Goal: Entertainment & Leisure: Browse casually

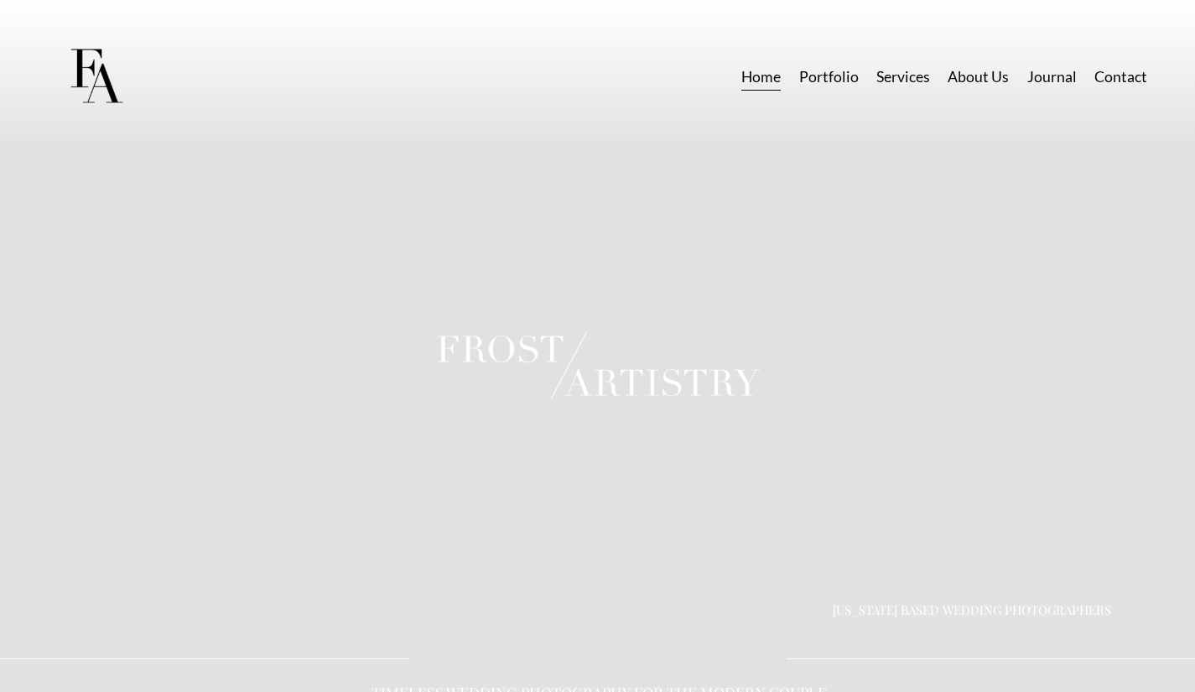
click at [845, 68] on link "Portfolio" at bounding box center [829, 76] width 60 height 29
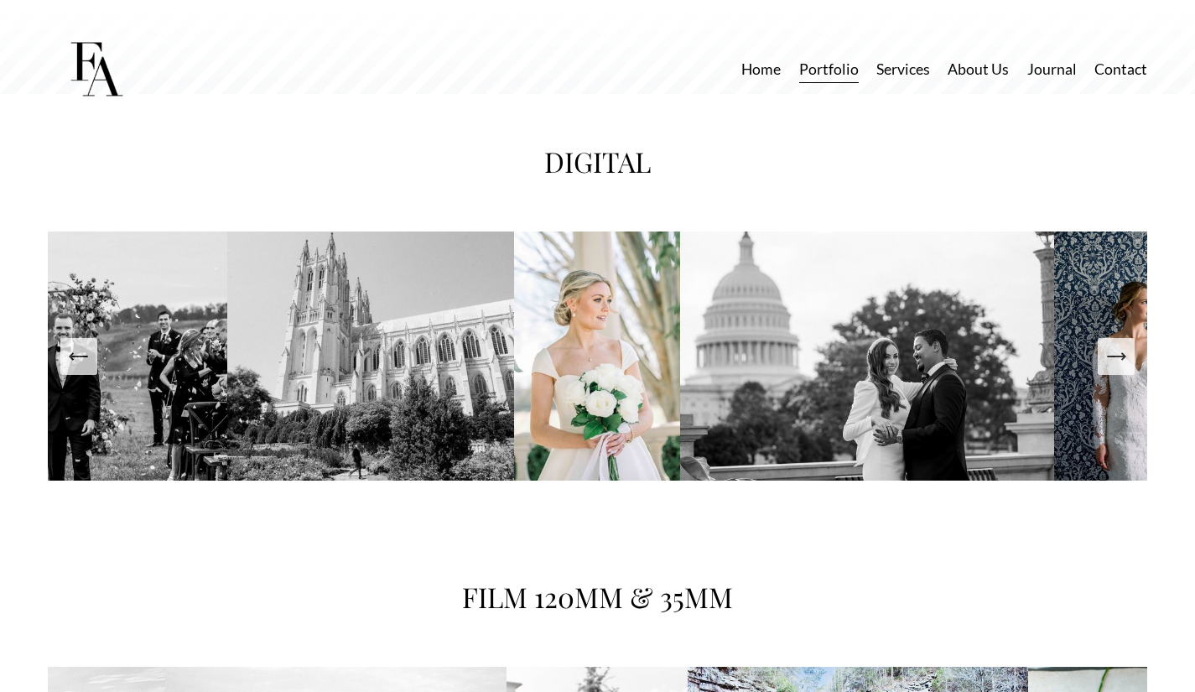
scroll to position [2586, 0]
click at [1115, 369] on icon "Next Slide" at bounding box center [1115, 357] width 23 height 23
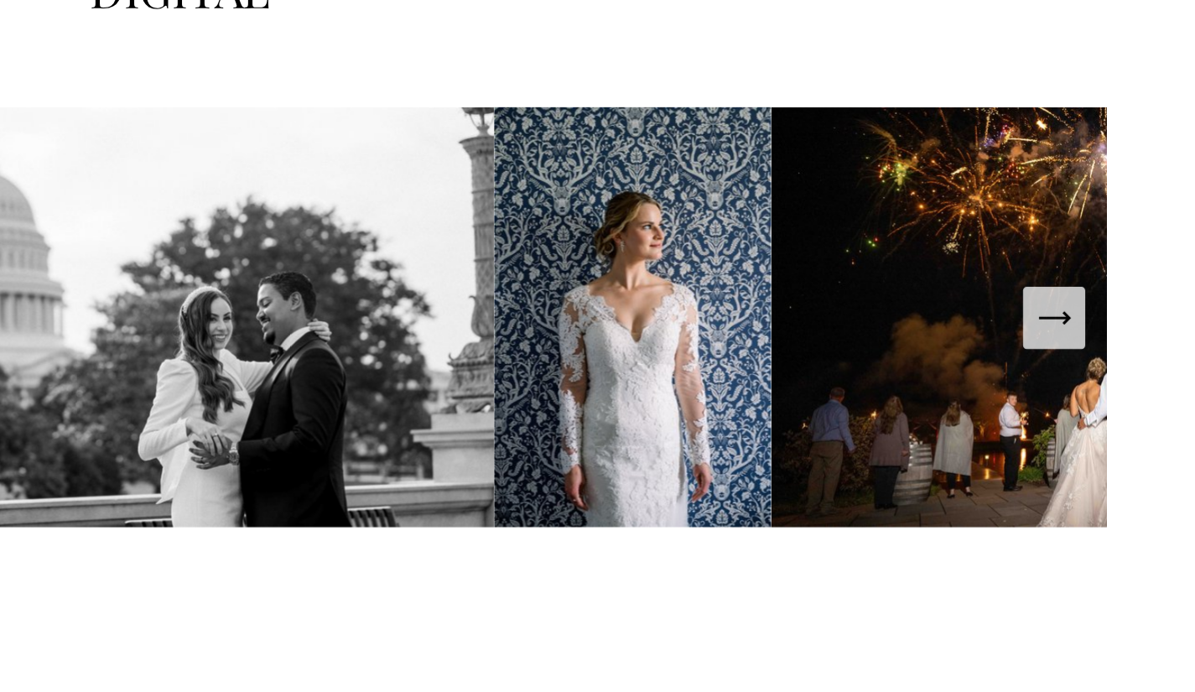
click at [1113, 369] on icon "Next Slide" at bounding box center [1115, 357] width 23 height 23
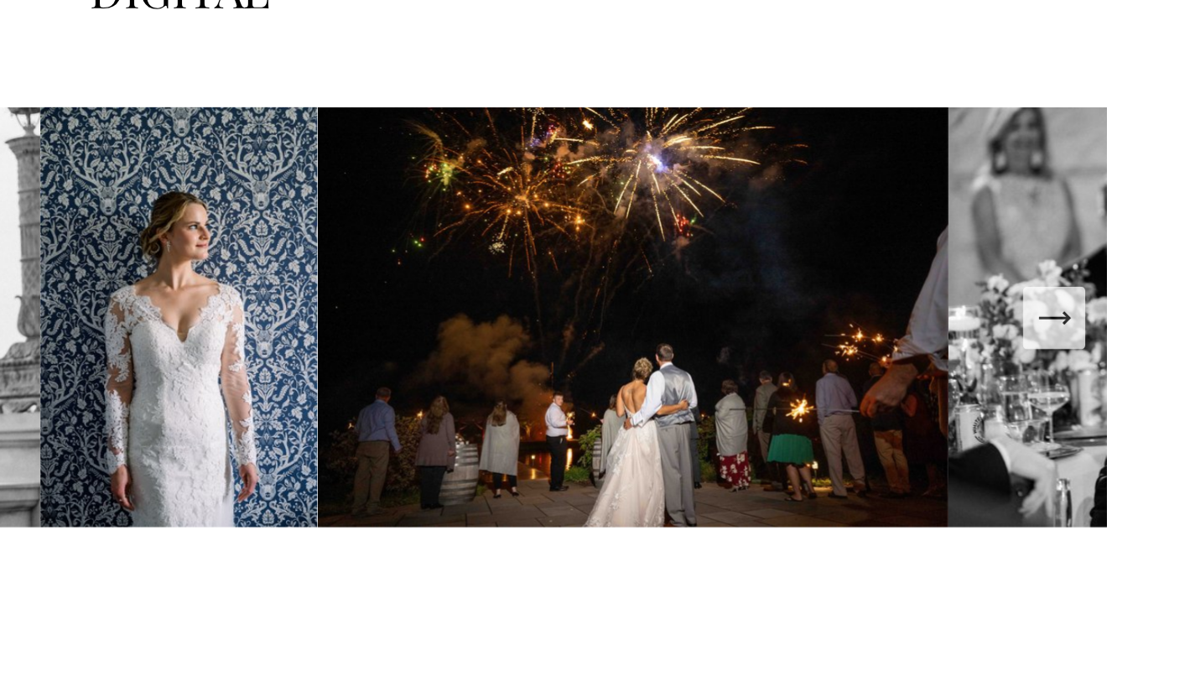
click at [1115, 360] on icon "Next Slide" at bounding box center [1115, 357] width 23 height 23
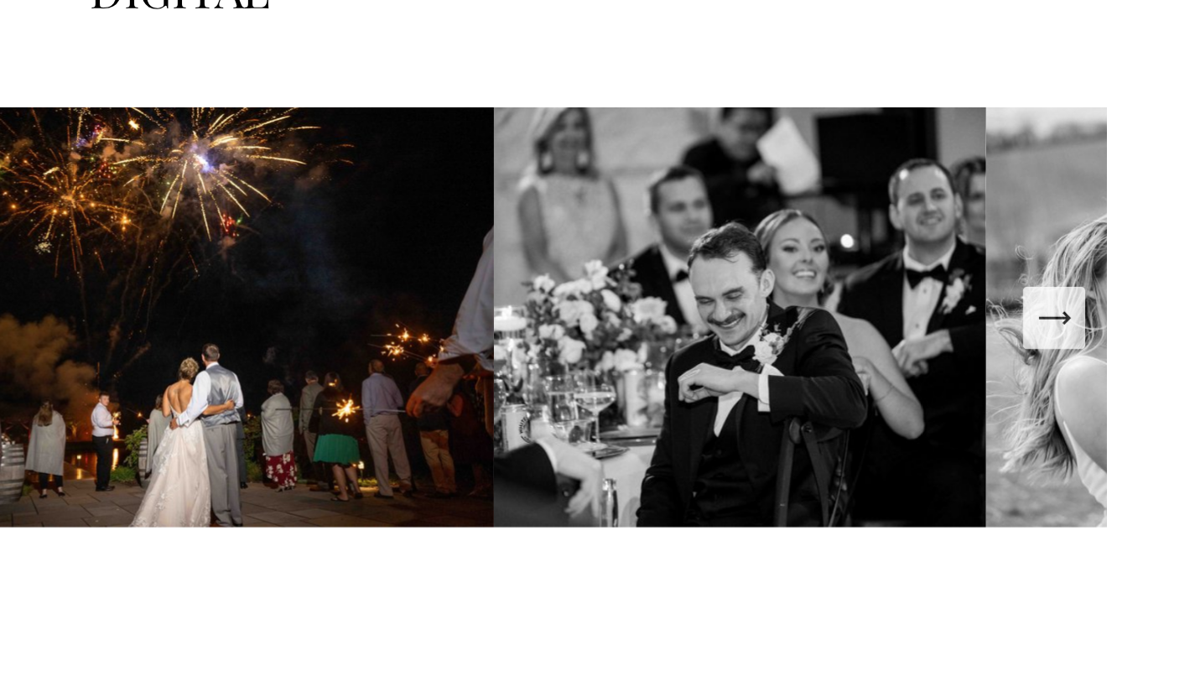
click at [1115, 360] on icon "Next Slide" at bounding box center [1115, 357] width 23 height 23
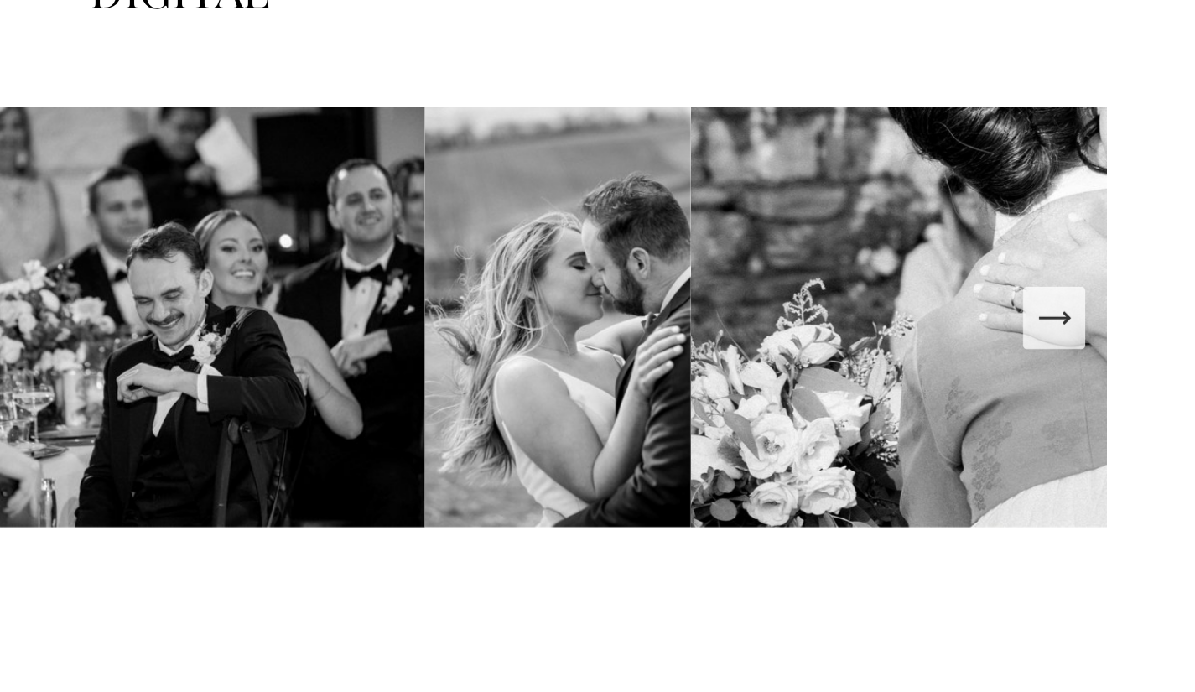
click at [1115, 360] on icon "Next Slide" at bounding box center [1115, 357] width 23 height 23
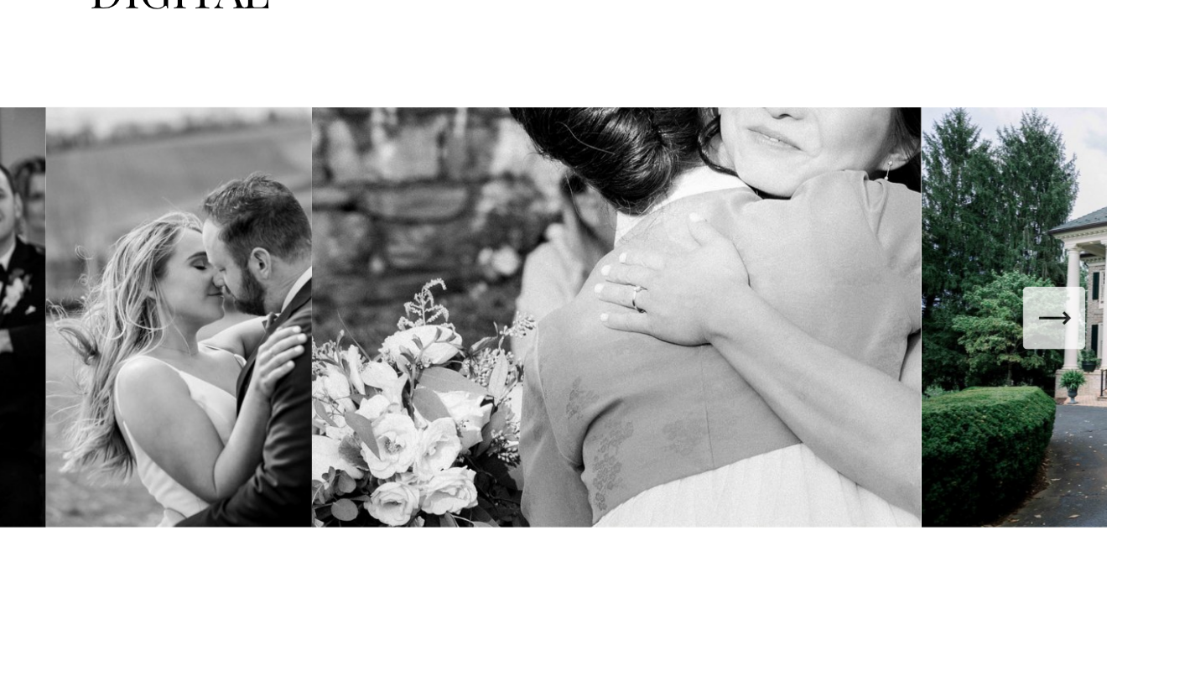
click at [1115, 360] on icon "Next Slide" at bounding box center [1115, 357] width 23 height 23
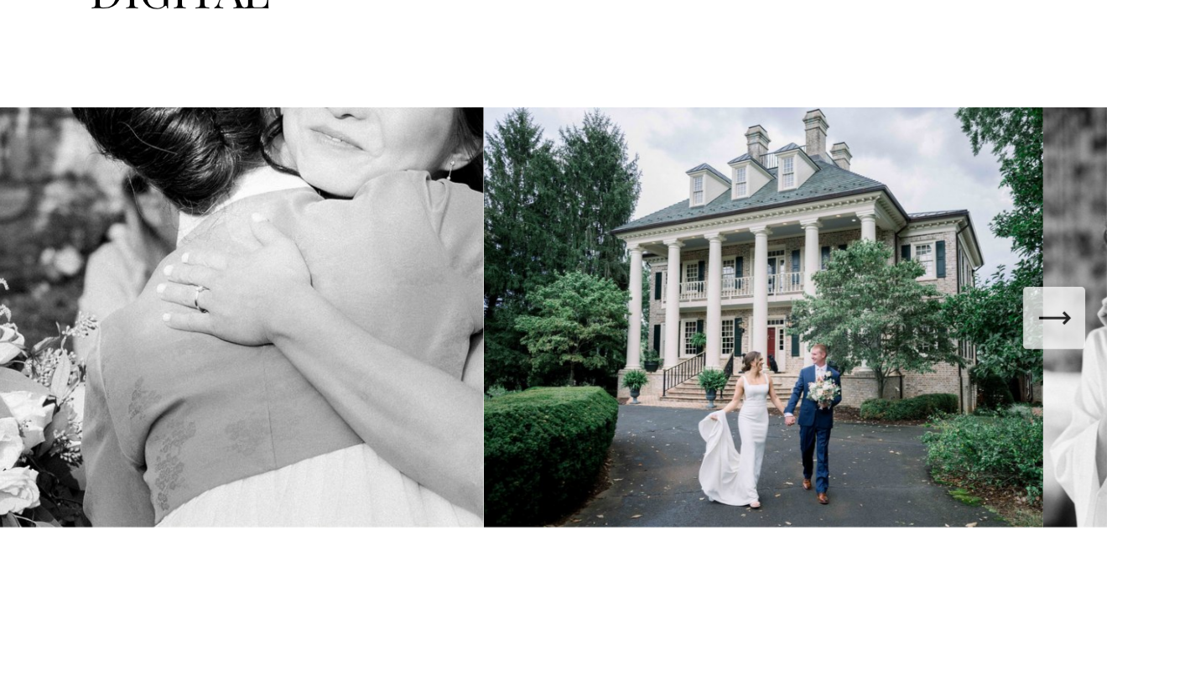
click at [1120, 369] on icon "Next Slide" at bounding box center [1115, 357] width 23 height 23
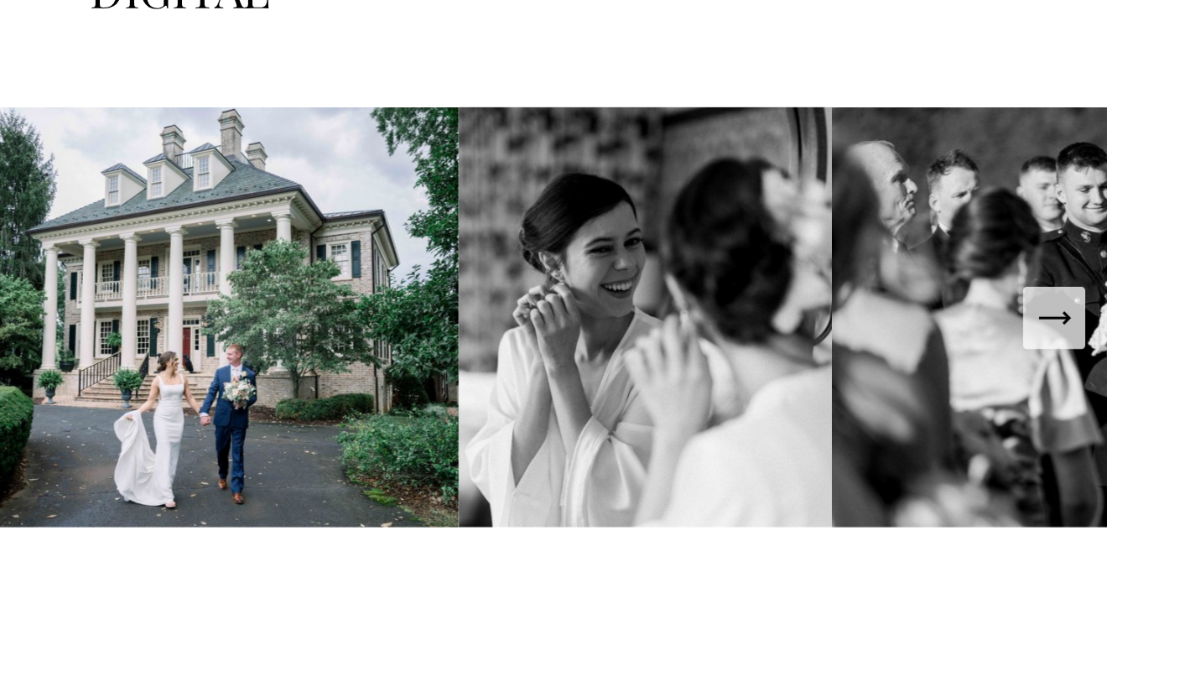
click at [1120, 369] on icon "Next Slide" at bounding box center [1115, 357] width 23 height 23
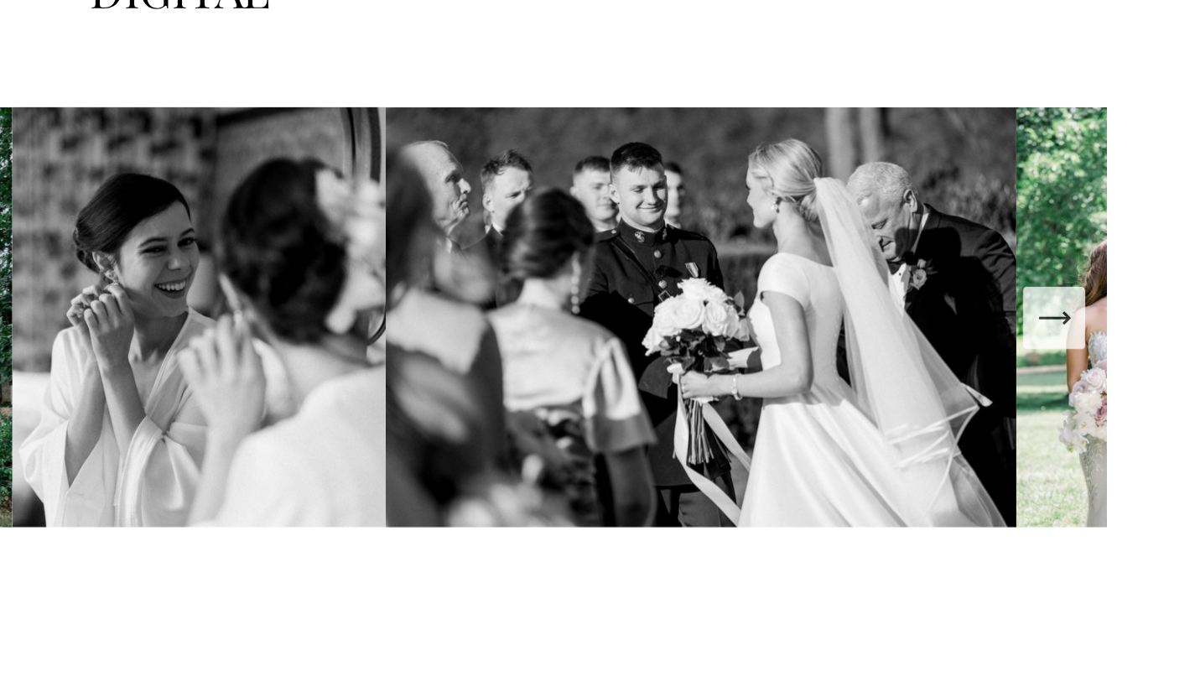
click at [1120, 369] on icon "Next Slide" at bounding box center [1115, 357] width 23 height 23
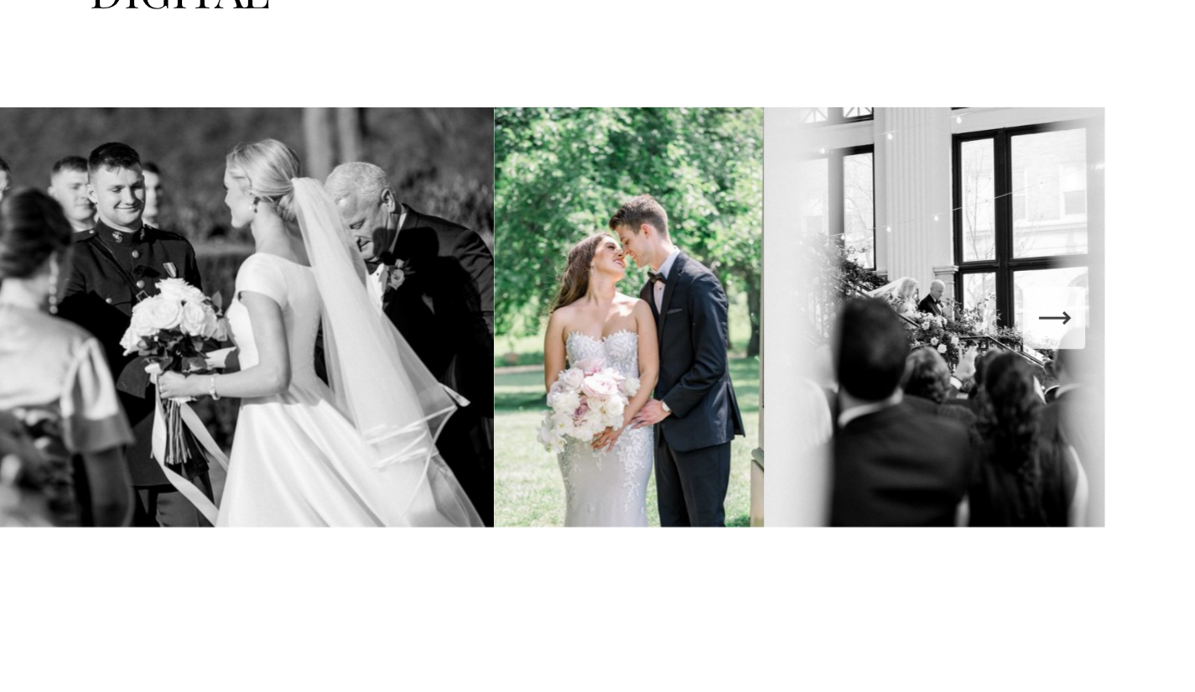
click at [1120, 369] on icon "Next Slide" at bounding box center [1115, 357] width 23 height 23
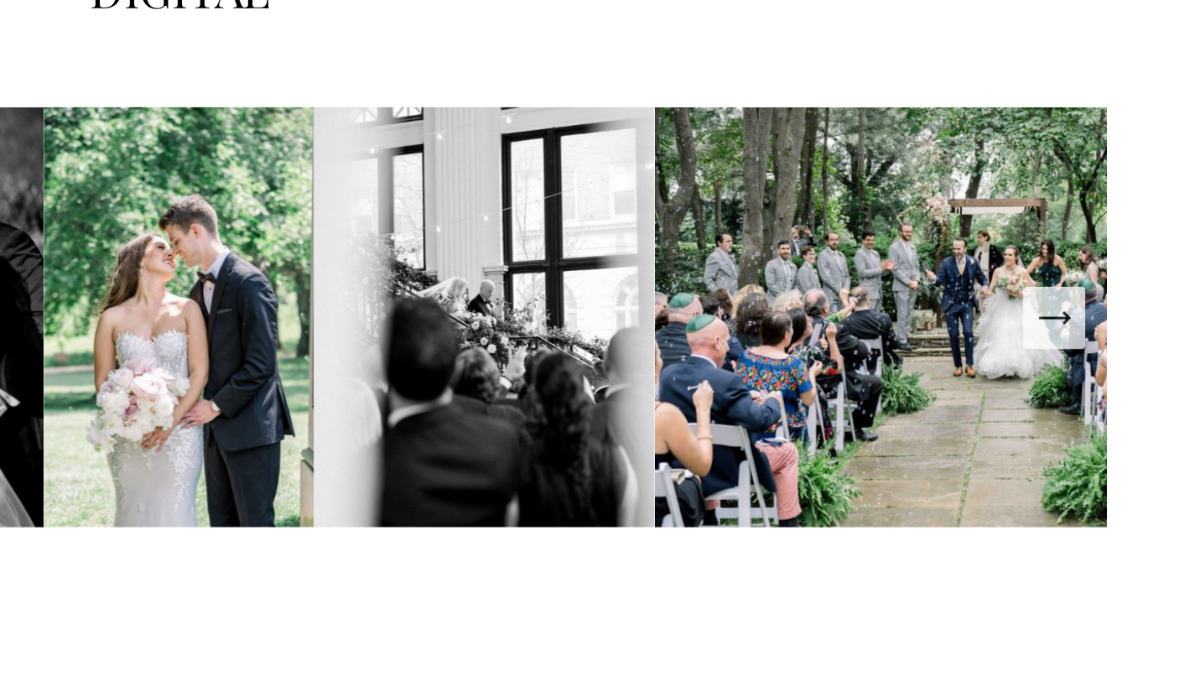
click at [1120, 369] on icon "Next Slide" at bounding box center [1115, 357] width 23 height 23
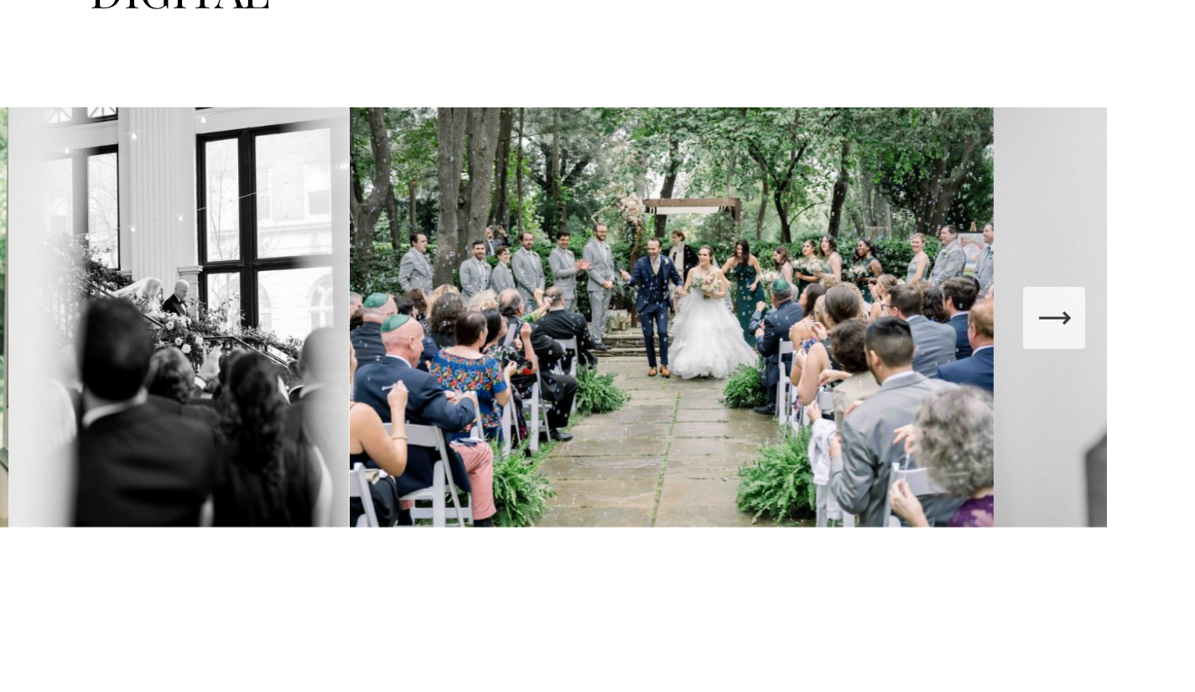
click at [1118, 369] on icon "Next Slide" at bounding box center [1115, 357] width 23 height 23
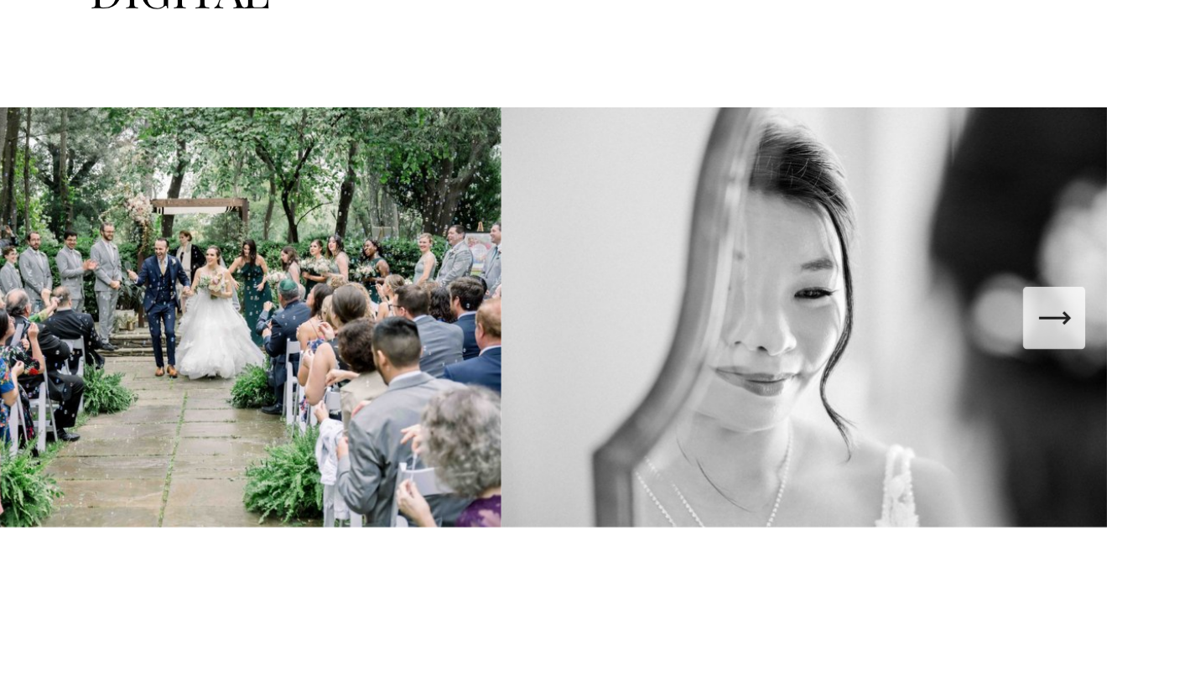
click at [1118, 369] on icon "Next Slide" at bounding box center [1115, 357] width 23 height 23
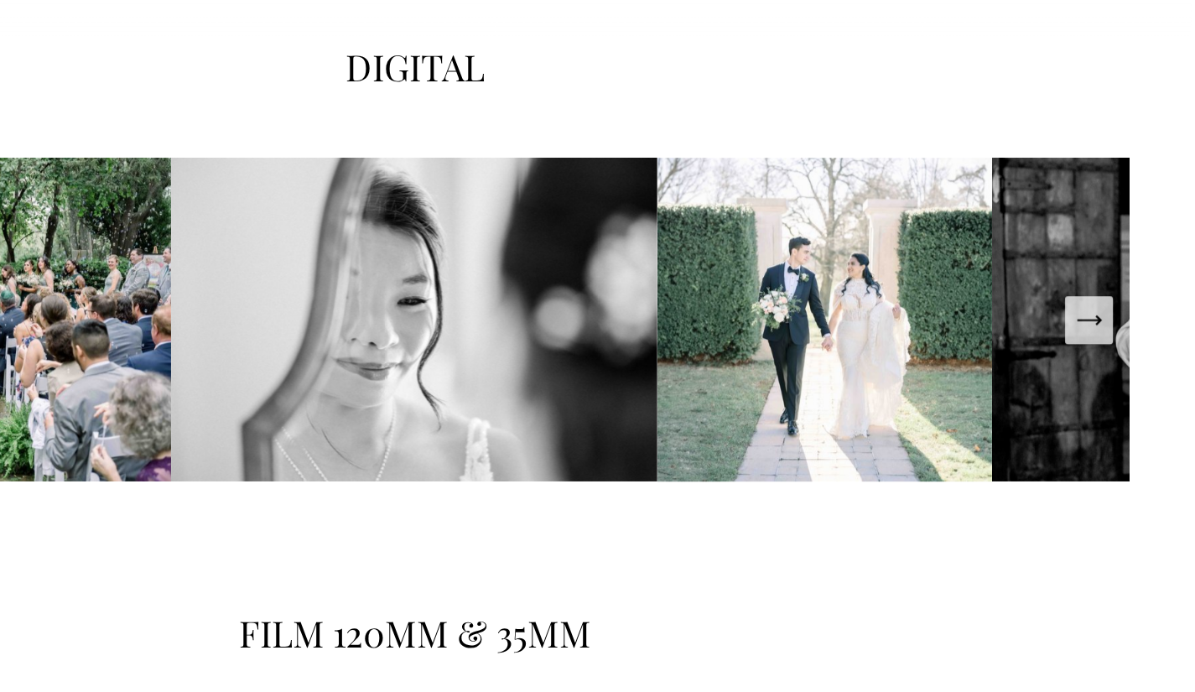
click at [1119, 369] on icon "Next Slide" at bounding box center [1115, 357] width 23 height 23
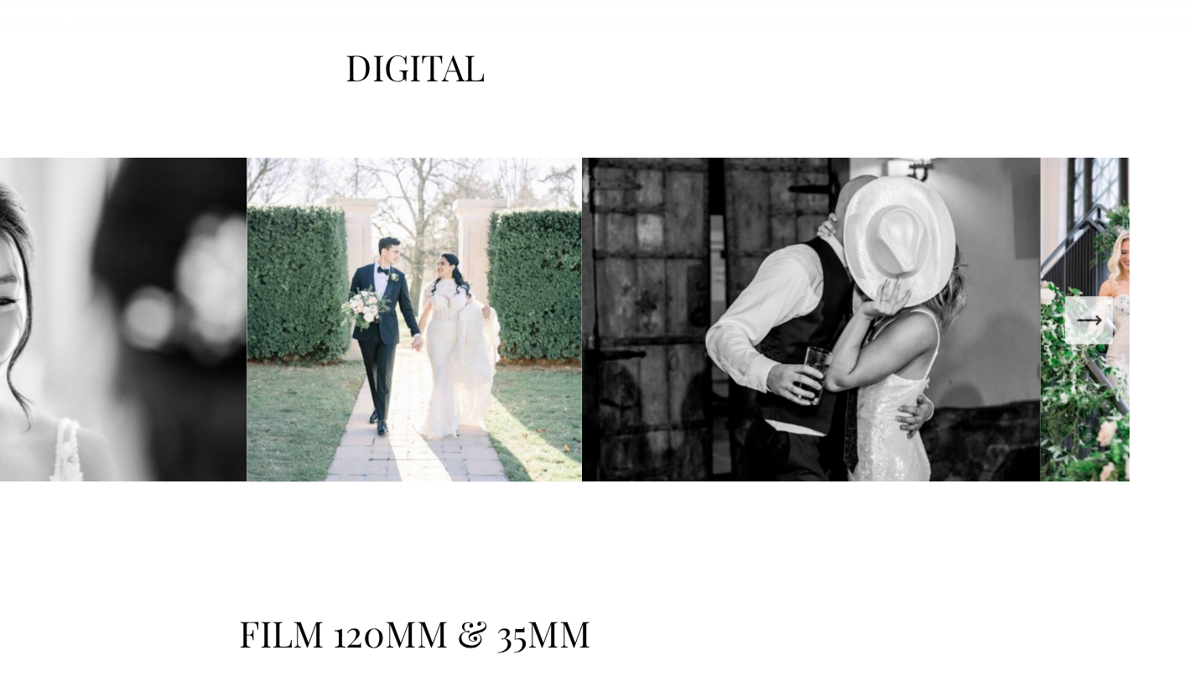
click at [1119, 369] on icon "Next Slide" at bounding box center [1115, 357] width 23 height 23
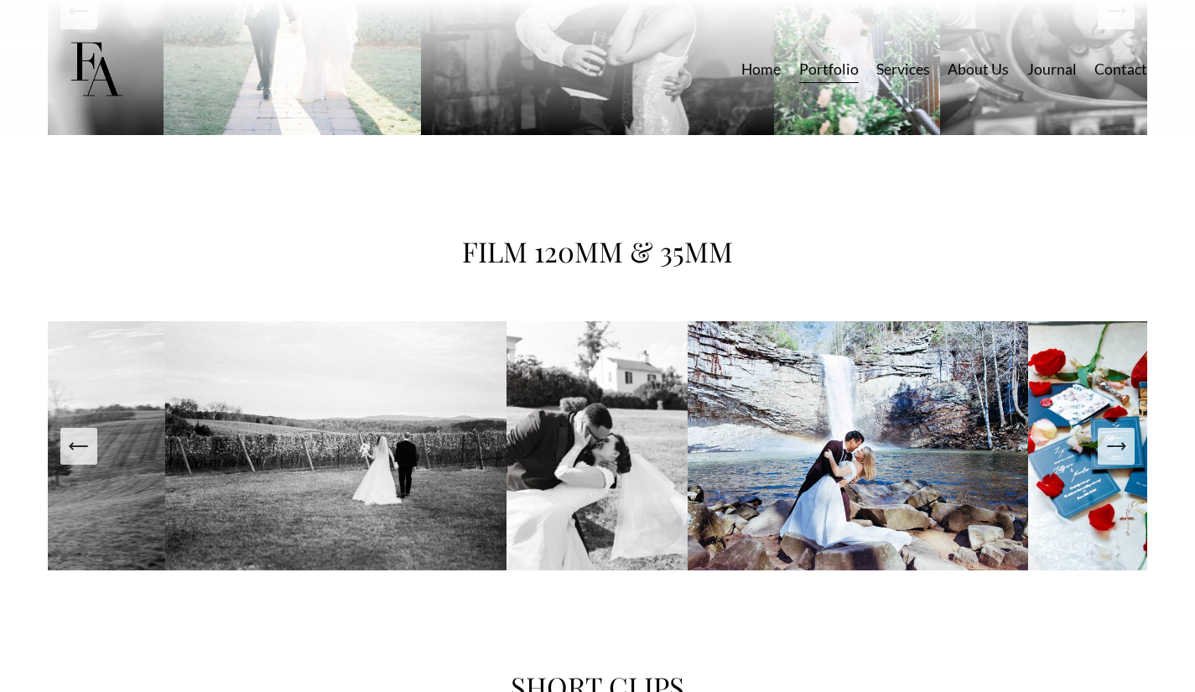
scroll to position [3039, 0]
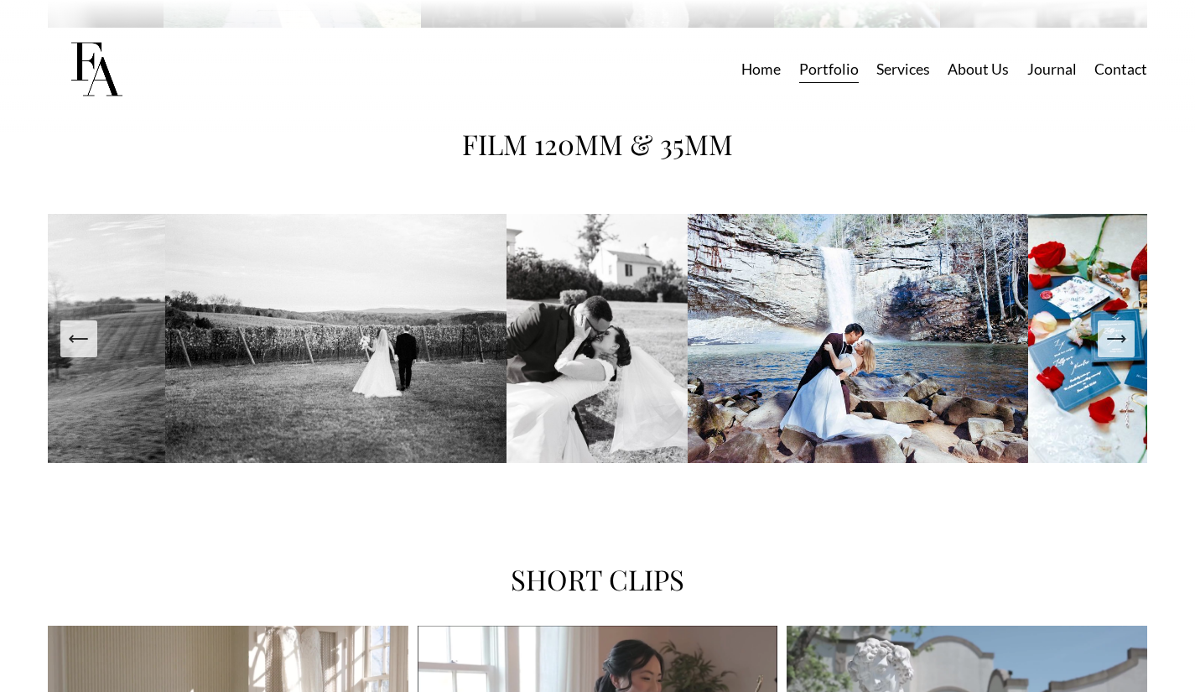
click at [1120, 351] on icon "Next Slide" at bounding box center [1115, 338] width 23 height 23
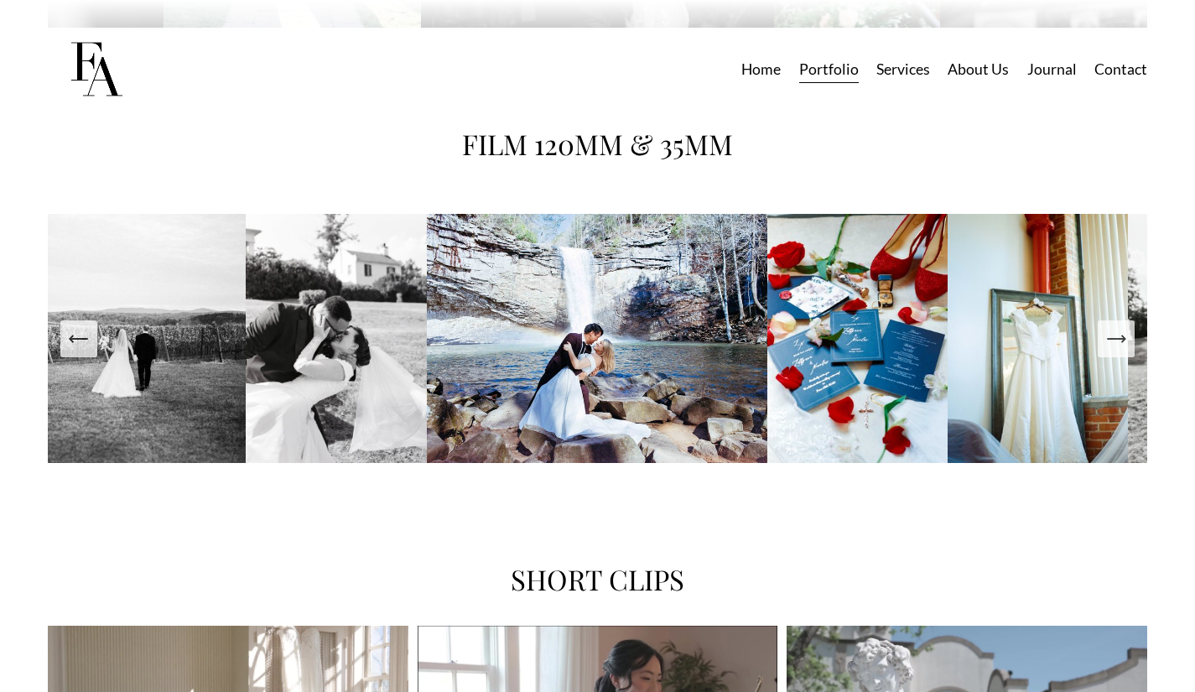
click at [1125, 373] on img at bounding box center [1038, 338] width 180 height 249
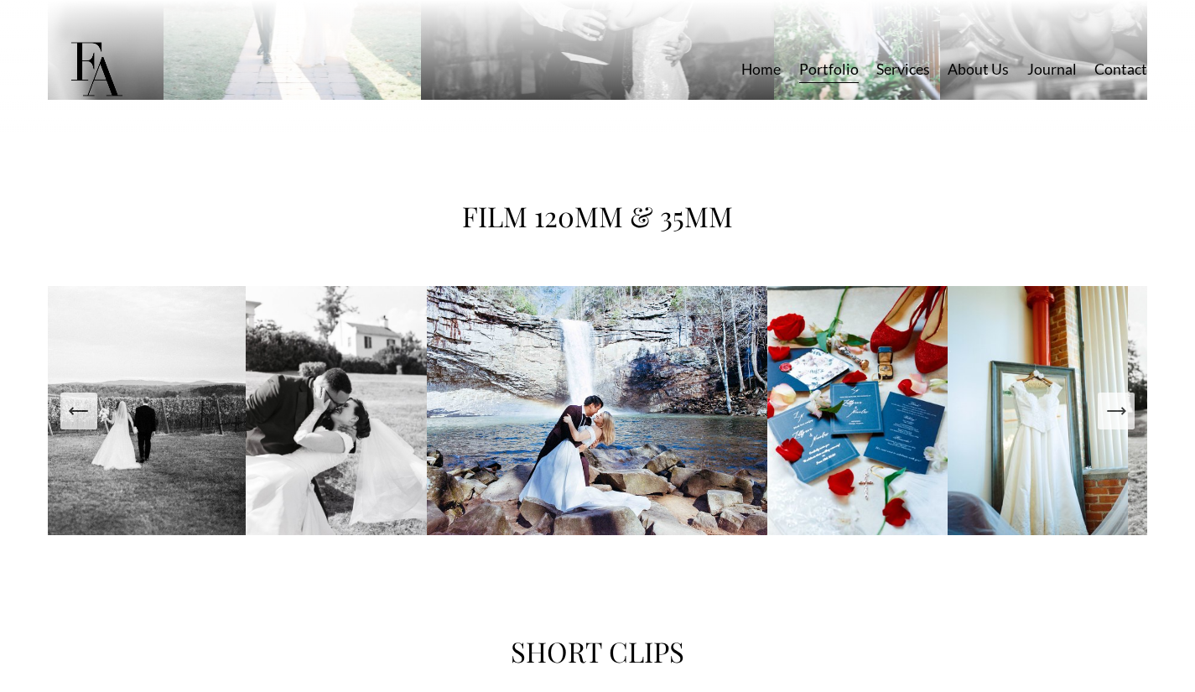
scroll to position [2964, 0]
